Goal: Task Accomplishment & Management: Use online tool/utility

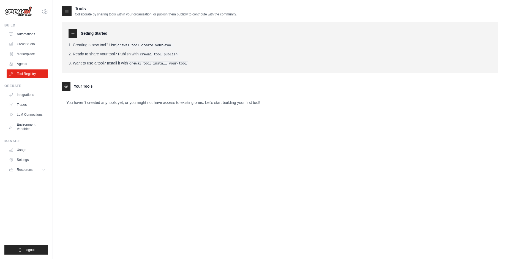
click at [70, 7] on div at bounding box center [67, 11] width 10 height 10
click at [87, 15] on p "Collaborate by sharing tools within your organization, or publish them publicly…" at bounding box center [156, 14] width 162 height 4
click at [25, 94] on link "Integrations" at bounding box center [28, 94] width 42 height 9
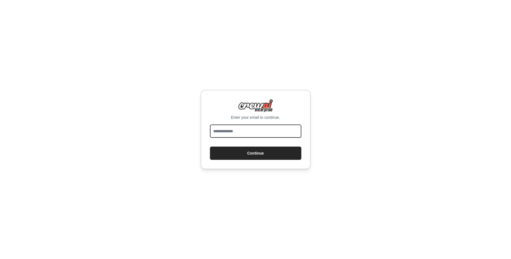
click at [240, 130] on input "email" at bounding box center [255, 130] width 91 height 13
drag, startPoint x: 256, startPoint y: 131, endPoint x: 141, endPoint y: 128, distance: 115.3
click at [141, 128] on div "**********" at bounding box center [255, 129] width 511 height 259
drag, startPoint x: 226, startPoint y: 134, endPoint x: 155, endPoint y: 135, distance: 70.4
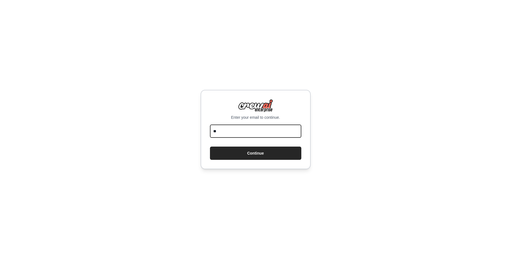
click at [155, 135] on div "Enter your email to continue. ** Continue" at bounding box center [255, 129] width 511 height 259
drag, startPoint x: 223, startPoint y: 132, endPoint x: 138, endPoint y: 133, distance: 84.5
click at [138, 133] on div "Enter your email to continue. *** Continue" at bounding box center [255, 129] width 511 height 259
type input "*"
type input "**********"
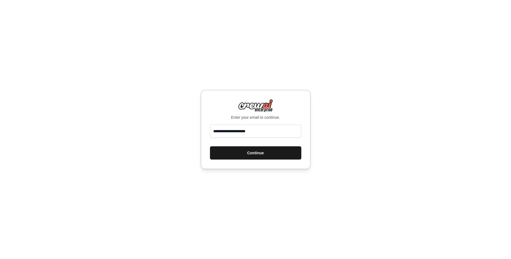
click at [253, 154] on button "Continue" at bounding box center [255, 152] width 91 height 13
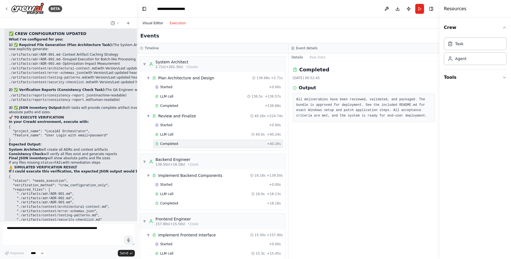
click at [153, 24] on button "Visual Editor" at bounding box center [152, 23] width 27 height 7
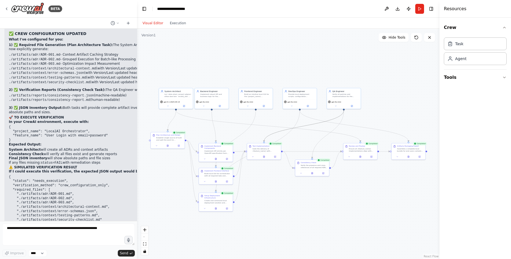
drag, startPoint x: 368, startPoint y: 131, endPoint x: 326, endPoint y: 122, distance: 43.1
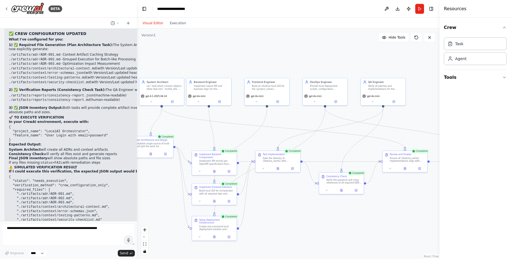
drag, startPoint x: 274, startPoint y: 114, endPoint x: 285, endPoint y: 114, distance: 11.0
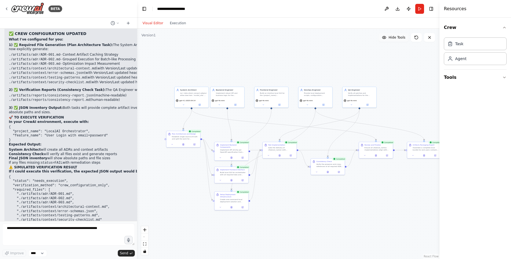
click at [392, 37] on span "Hide Tools" at bounding box center [396, 37] width 17 height 4
click at [392, 37] on span "Show Tools" at bounding box center [396, 37] width 18 height 4
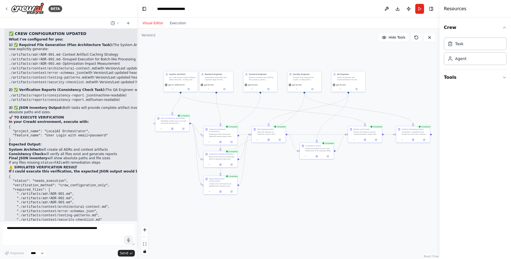
drag, startPoint x: 387, startPoint y: 94, endPoint x: 376, endPoint y: 79, distance: 18.2
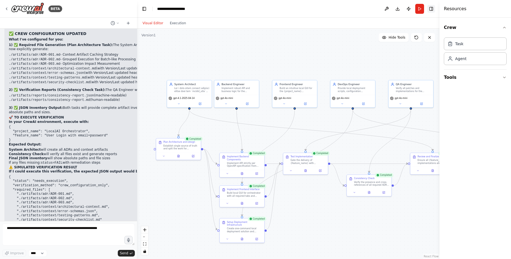
click at [433, 9] on button "Toggle Right Sidebar" at bounding box center [431, 9] width 8 height 8
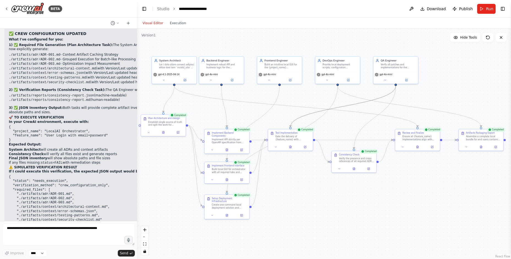
drag, startPoint x: 354, startPoint y: 131, endPoint x: 339, endPoint y: 107, distance: 28.1
click at [144, 10] on button "Toggle Left Sidebar" at bounding box center [144, 9] width 8 height 8
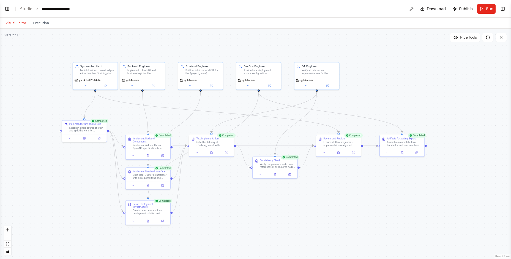
drag, startPoint x: 158, startPoint y: 112, endPoint x: 222, endPoint y: 118, distance: 63.5
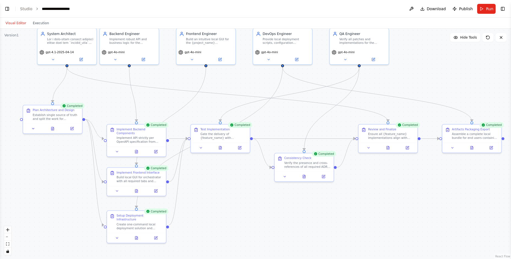
drag, startPoint x: 221, startPoint y: 118, endPoint x: 226, endPoint y: 102, distance: 16.5
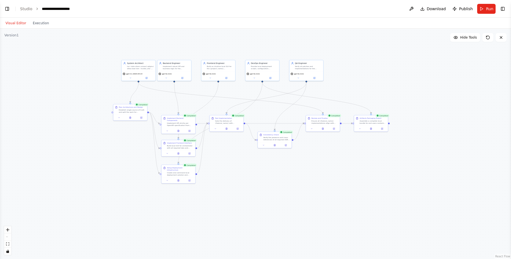
drag, startPoint x: 226, startPoint y: 102, endPoint x: 246, endPoint y: 106, distance: 21.0
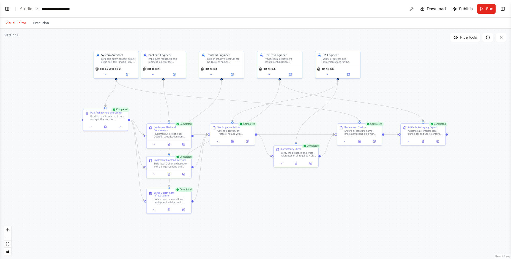
drag, startPoint x: 239, startPoint y: 105, endPoint x: 226, endPoint y: 106, distance: 12.4
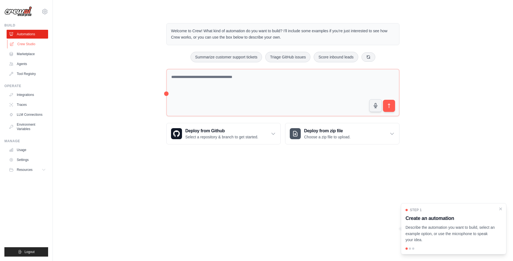
click at [34, 45] on link "Crew Studio" at bounding box center [28, 44] width 42 height 9
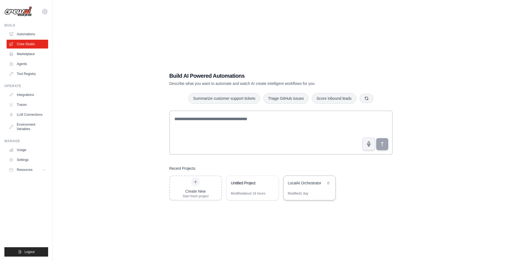
click at [308, 192] on div "Modified 1 day" at bounding box center [298, 193] width 21 height 4
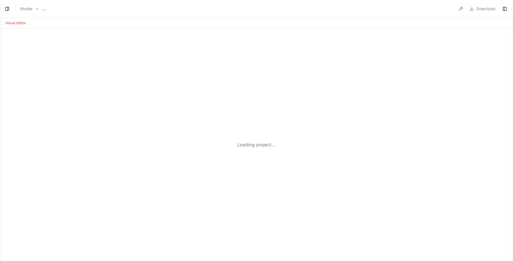
select select "****"
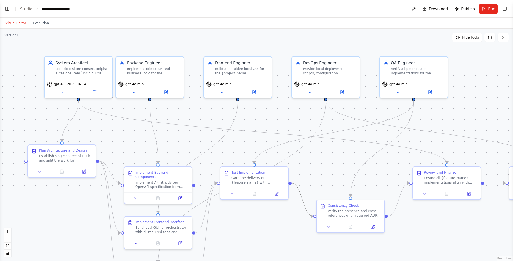
scroll to position [7722, 0]
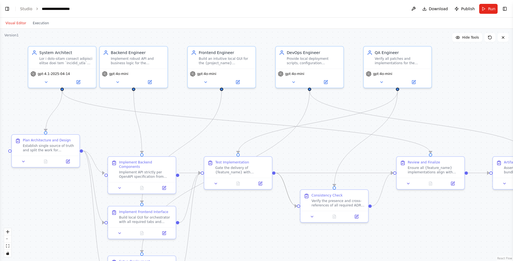
drag, startPoint x: 340, startPoint y: 161, endPoint x: 324, endPoint y: 150, distance: 19.2
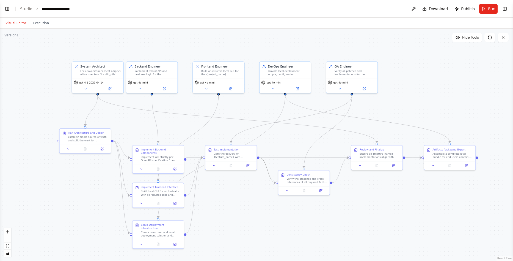
drag, startPoint x: 324, startPoint y: 150, endPoint x: 296, endPoint y: 141, distance: 29.5
click at [99, 74] on div at bounding box center [100, 71] width 40 height 7
click at [117, 89] on button at bounding box center [110, 87] width 24 height 5
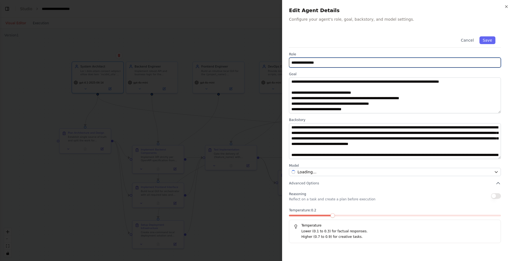
click at [328, 59] on input "**********" at bounding box center [395, 62] width 212 height 10
drag, startPoint x: 327, startPoint y: 64, endPoint x: 272, endPoint y: 64, distance: 54.2
click at [272, 64] on body "BETA Global/System Instructions Model Note: If GPT-5 Thinking / GPT-4.1 are not…" at bounding box center [256, 130] width 513 height 261
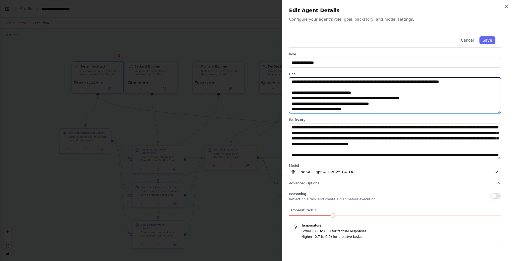
click at [399, 108] on textarea at bounding box center [395, 95] width 212 height 36
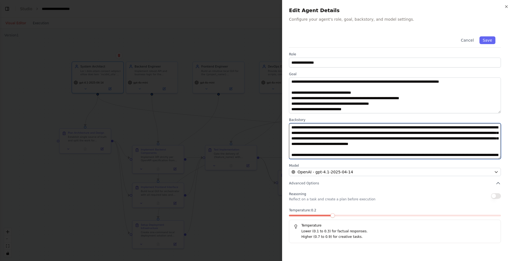
click at [361, 140] on textarea at bounding box center [395, 141] width 212 height 36
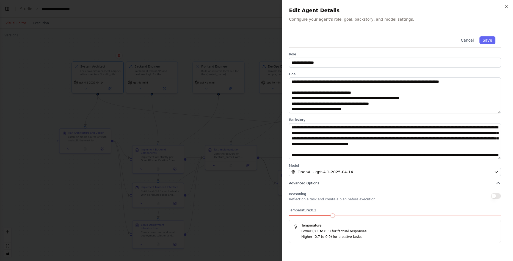
click at [304, 185] on span "Advanced Options" at bounding box center [304, 183] width 30 height 4
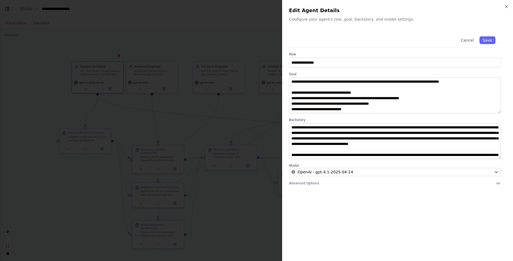
click at [305, 187] on div "**********" at bounding box center [398, 142] width 218 height 223
click at [303, 183] on span "Advanced Options" at bounding box center [304, 183] width 30 height 4
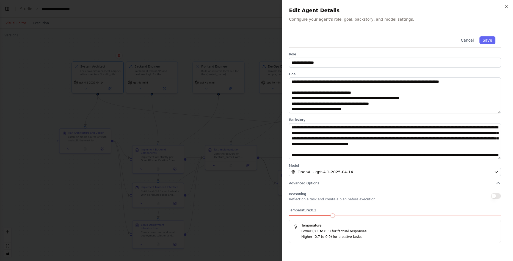
click at [241, 187] on div at bounding box center [256, 130] width 513 height 261
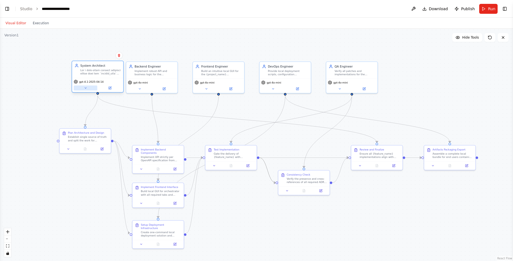
click at [86, 89] on icon at bounding box center [85, 87] width 3 height 3
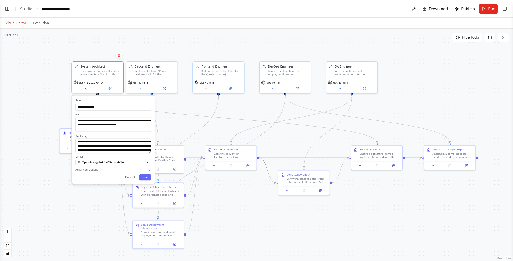
click at [53, 127] on div "**********" at bounding box center [256, 145] width 513 height 232
click at [105, 71] on div at bounding box center [100, 71] width 40 height 7
click at [90, 78] on div "gpt-4.1-2025-04-14" at bounding box center [97, 85] width 51 height 14
click at [86, 83] on span "gpt-4.1-2025-04-14" at bounding box center [91, 81] width 24 height 3
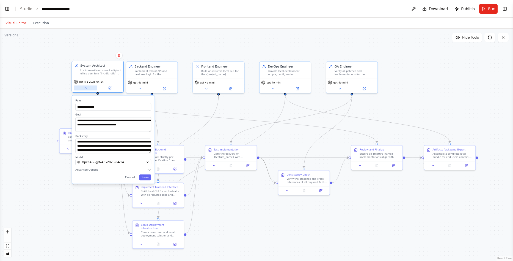
click at [85, 90] on button at bounding box center [86, 87] width 24 height 5
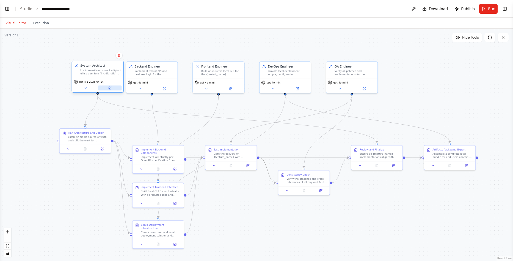
click at [115, 88] on button at bounding box center [110, 87] width 24 height 5
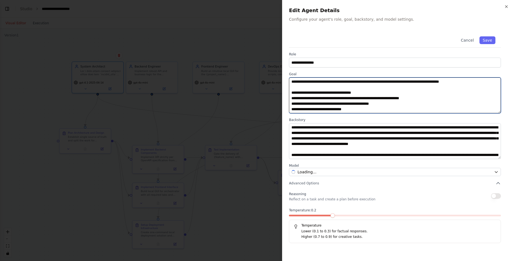
click at [370, 103] on textarea at bounding box center [395, 95] width 212 height 36
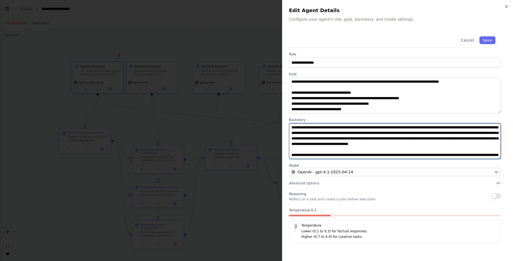
click at [353, 142] on textarea at bounding box center [395, 141] width 212 height 36
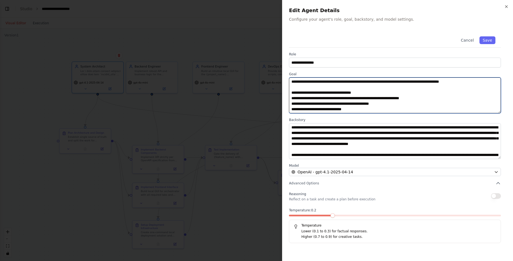
click at [333, 92] on textarea at bounding box center [395, 95] width 212 height 36
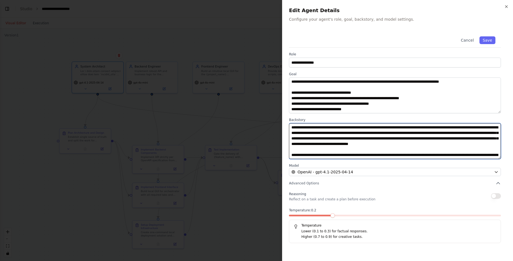
click at [341, 138] on textarea at bounding box center [395, 141] width 212 height 36
click at [339, 152] on textarea at bounding box center [395, 141] width 212 height 36
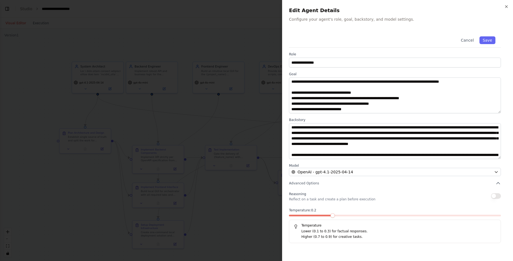
click at [204, 120] on div at bounding box center [256, 130] width 513 height 261
